Goal: Navigation & Orientation: Find specific page/section

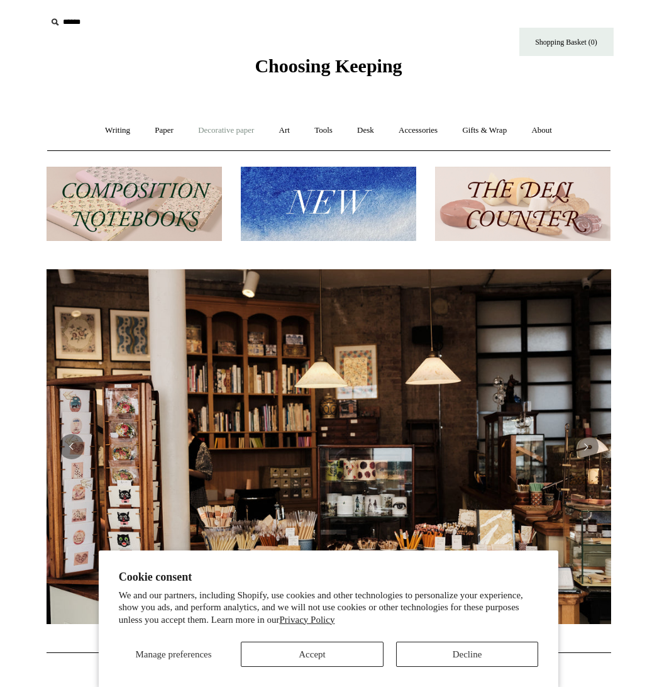
click at [192, 131] on link "Decorative paper +" at bounding box center [226, 130] width 79 height 33
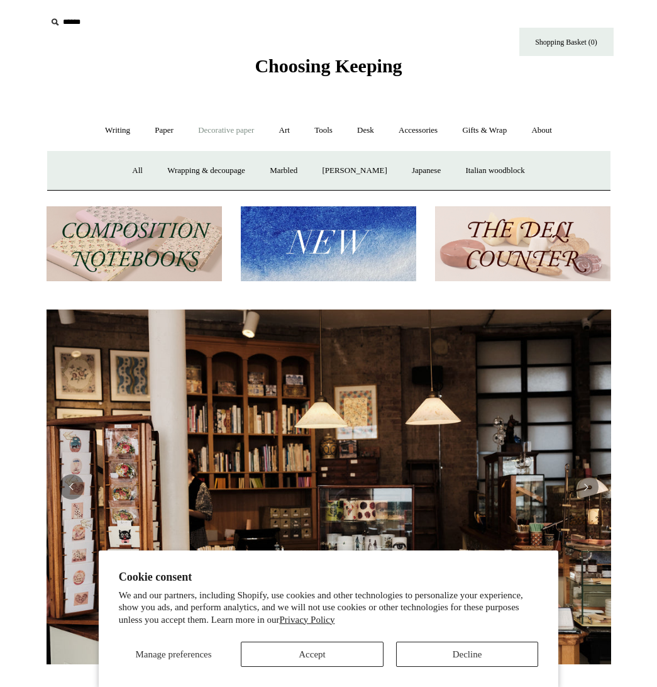
click at [281, 78] on body "Cookie consent We and our partners, including Shopify, use cookies and other te…" at bounding box center [328, 597] width 629 height 1194
click at [282, 67] on span "Choosing Keeping" at bounding box center [328, 65] width 147 height 21
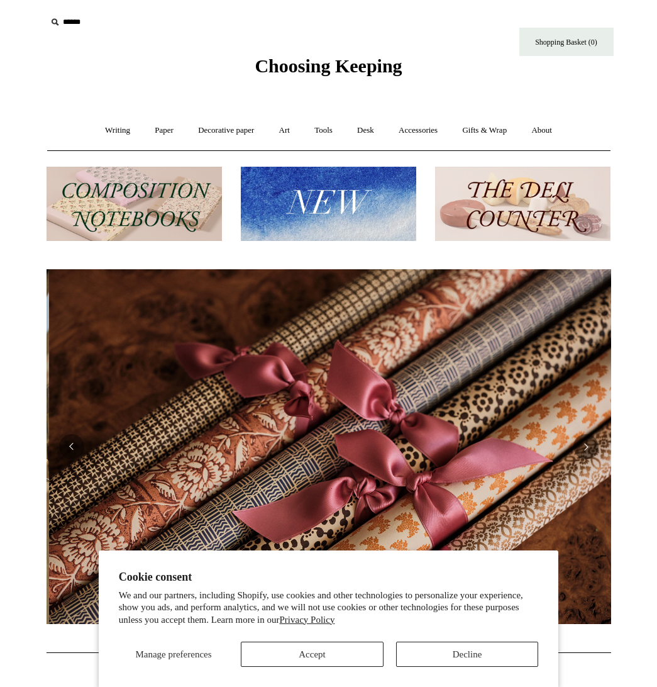
scroll to position [0, 1130]
